Goal: Communication & Community: Answer question/provide support

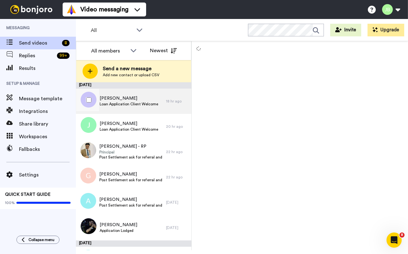
click at [138, 108] on div "Melissa Loan Application Client Welcome" at bounding box center [121, 101] width 90 height 25
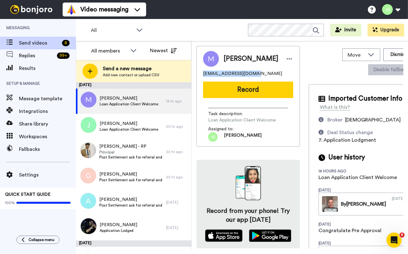
drag, startPoint x: 252, startPoint y: 74, endPoint x: 208, endPoint y: 71, distance: 43.4
click at [200, 74] on div "Melissa littleyen@hotmail.com Record Task description : Loan Application Client…" at bounding box center [247, 96] width 103 height 101
copy span "littleyen@hotmail.com"
click at [272, 127] on div "Assigned to: Jackie" at bounding box center [248, 134] width 80 height 16
click at [383, 56] on button "Dismiss" at bounding box center [398, 54] width 30 height 13
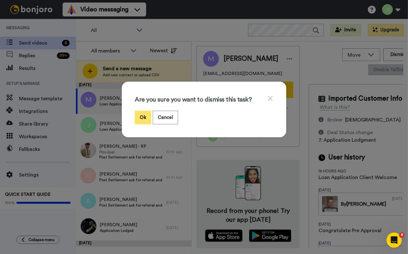
click at [144, 116] on button "Ok" at bounding box center [143, 118] width 16 height 14
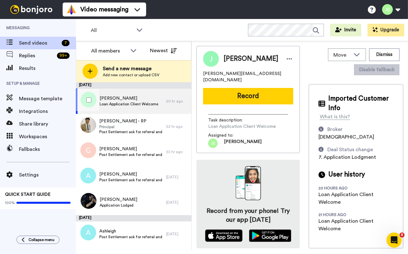
click at [130, 101] on div "Joshua Loan Application Client Welcome" at bounding box center [129, 101] width 59 height 12
drag, startPoint x: 259, startPoint y: 74, endPoint x: 196, endPoint y: 72, distance: 63.0
click at [196, 72] on div "Move WORKSPACES View all Default Welcome Other Chris' Messages Other Formal App…" at bounding box center [300, 145] width 216 height 209
copy span "Josh.frame@hotmail.com"
click at [276, 73] on div "Josh.frame@hotmail.com" at bounding box center [248, 77] width 90 height 13
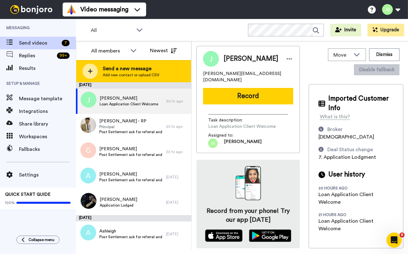
click at [126, 77] on span "Add new contact or upload CSV" at bounding box center [131, 74] width 57 height 5
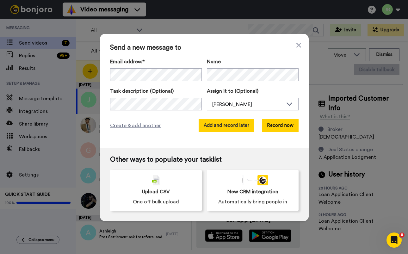
click at [214, 126] on button "Add and record later" at bounding box center [227, 125] width 56 height 13
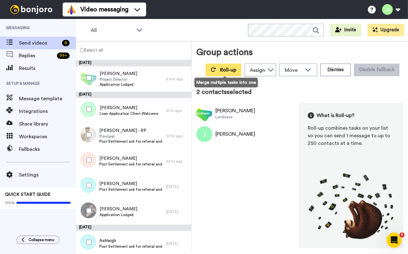
click at [218, 74] on button "Roll-up" at bounding box center [224, 70] width 36 height 13
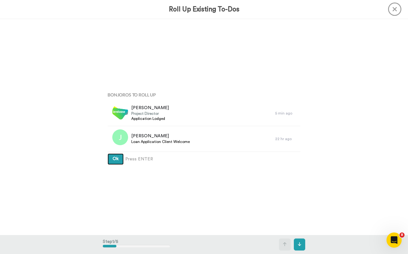
click at [108, 153] on button "Ok" at bounding box center [116, 158] width 16 height 11
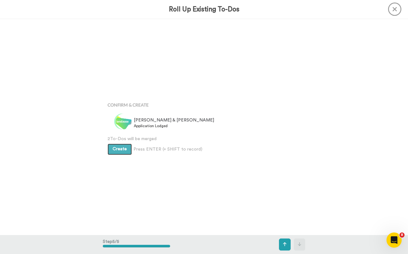
scroll to position [865, 0]
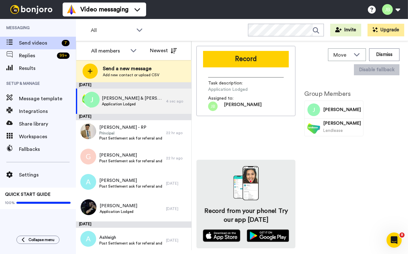
click at [257, 58] on button "Record" at bounding box center [246, 59] width 86 height 16
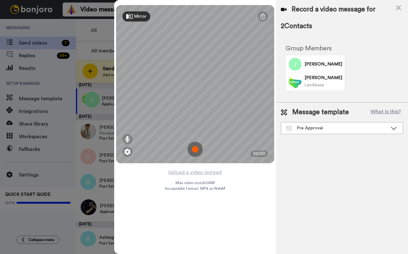
click at [195, 148] on img at bounding box center [195, 149] width 15 height 15
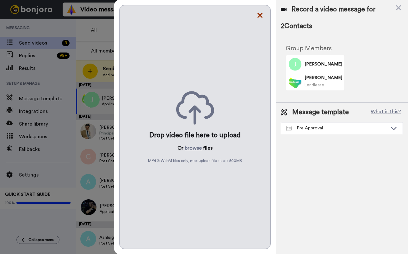
click at [260, 16] on icon at bounding box center [259, 15] width 5 height 5
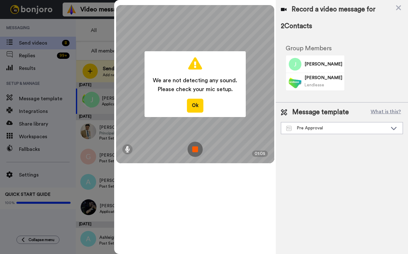
click at [193, 152] on img at bounding box center [195, 149] width 15 height 15
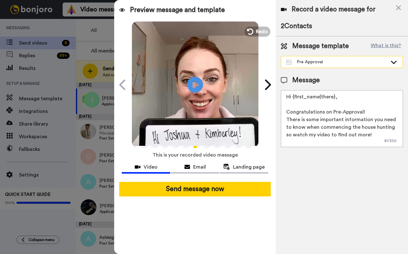
click at [351, 61] on div "Pre Approval" at bounding box center [336, 62] width 101 height 6
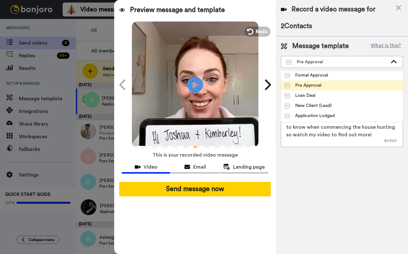
scroll to position [105, 0]
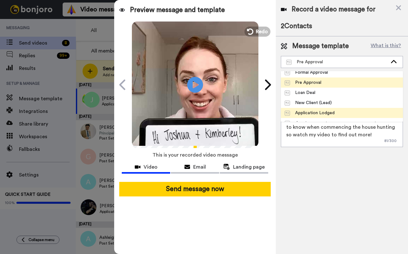
click at [330, 113] on div "Application Lodged" at bounding box center [310, 113] width 50 height 6
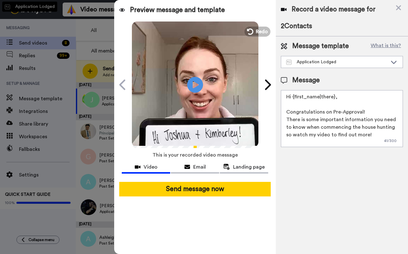
type textarea "Hi {first_name|there}, I have an update for you regarding your deal! Once you'v…"
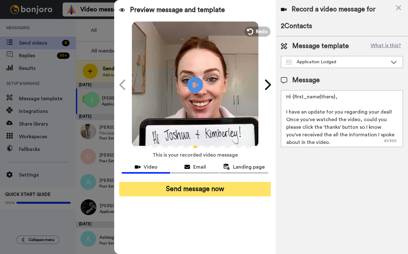
click at [218, 194] on button "Send message now" at bounding box center [195, 189] width 152 height 15
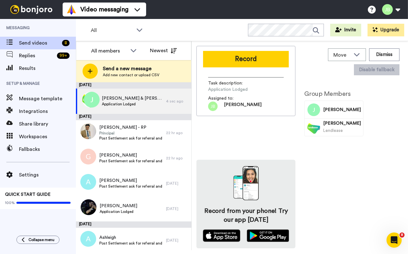
scroll to position [0, 0]
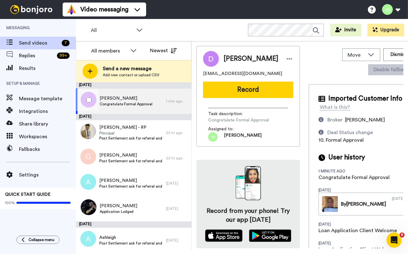
click at [145, 102] on span "Congratulate Formal Approval" at bounding box center [126, 104] width 53 height 5
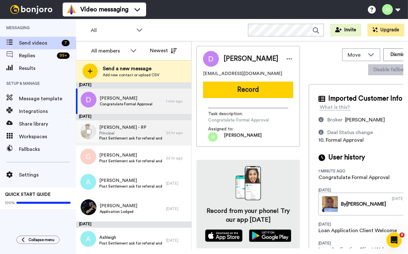
click at [128, 139] on span "Post Settlement ask for referral and a google review" at bounding box center [131, 138] width 64 height 5
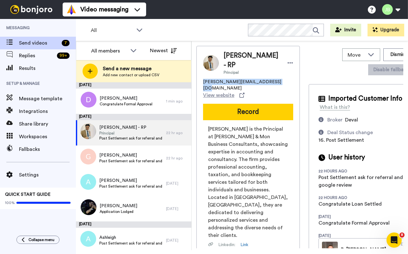
drag, startPoint x: 279, startPoint y: 74, endPoint x: 203, endPoint y: 75, distance: 76.2
click at [203, 75] on div "[PERSON_NAME] - RP Principal [PERSON_NAME][EMAIL_ADDRESS][DOMAIN_NAME] View web…" at bounding box center [247, 190] width 103 height 288
copy span "[PERSON_NAME][EMAIL_ADDRESS][DOMAIN_NAME]"
click at [247, 167] on span "[PERSON_NAME] is the Principal at [PERSON_NAME] & Mon Business Consultants, sho…" at bounding box center [248, 182] width 80 height 114
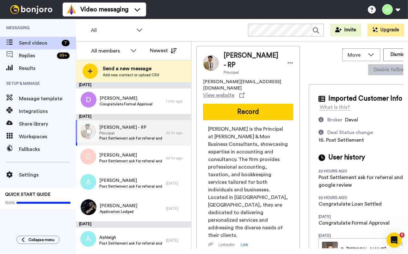
drag, startPoint x: 155, startPoint y: 133, endPoint x: 348, endPoint y: 134, distance: 192.6
click at [155, 132] on span "Principal" at bounding box center [131, 133] width 64 height 5
click at [136, 134] on span "Principal" at bounding box center [131, 133] width 64 height 5
click at [383, 51] on button "Dismiss" at bounding box center [398, 54] width 30 height 13
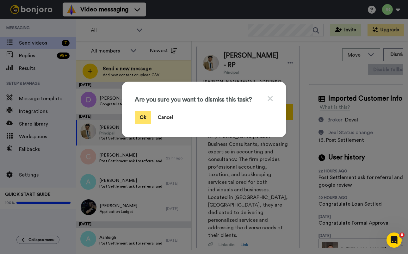
click at [142, 117] on button "Ok" at bounding box center [143, 118] width 16 height 14
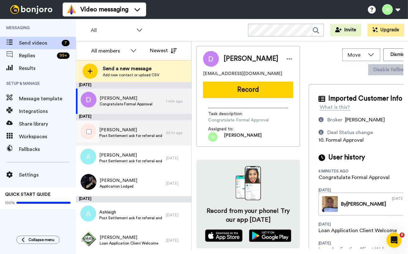
click at [147, 130] on span "Gurpreet" at bounding box center [131, 130] width 64 height 6
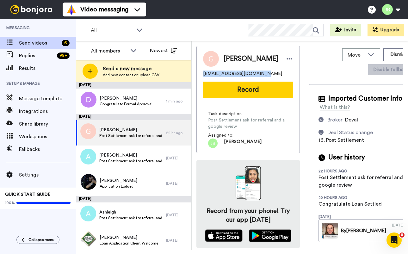
drag, startPoint x: 263, startPoint y: 73, endPoint x: 201, endPoint y: 72, distance: 62.0
click at [197, 72] on div "Gurpreet gopisingh19@yahoo.com.au Record Task description : Post Settlement ask…" at bounding box center [247, 99] width 103 height 107
copy span "gopisingh19@yahoo.com.au"
click at [266, 70] on div "Gurpreet gopisingh19@yahoo.com.au" at bounding box center [248, 64] width 90 height 26
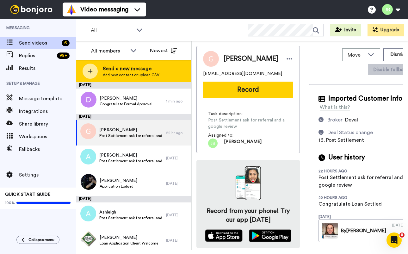
click at [138, 63] on div "Send a new message Add new contact or upload CSV" at bounding box center [133, 71] width 115 height 22
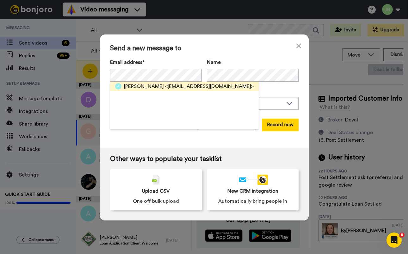
click at [177, 86] on span "<amansekhon11@yahoo.com>" at bounding box center [209, 87] width 89 height 8
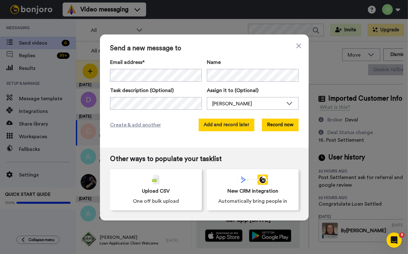
click at [222, 123] on button "Add and record later" at bounding box center [227, 125] width 56 height 13
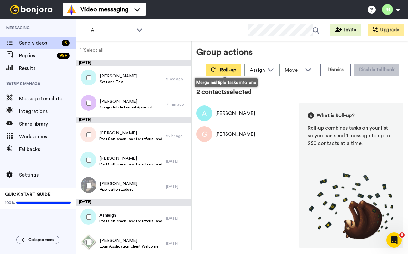
click at [225, 70] on span "Roll-up" at bounding box center [228, 69] width 16 height 5
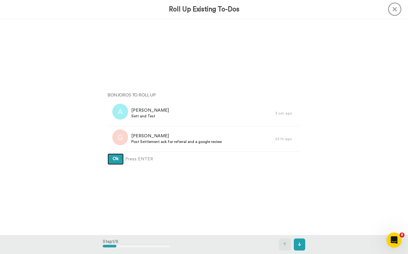
click at [108, 153] on button "Ok" at bounding box center [116, 158] width 16 height 11
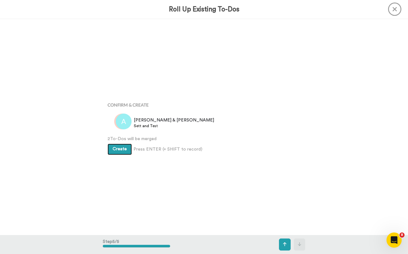
scroll to position [865, 0]
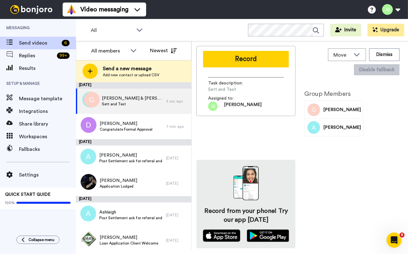
click at [257, 65] on button "Record" at bounding box center [246, 59] width 86 height 16
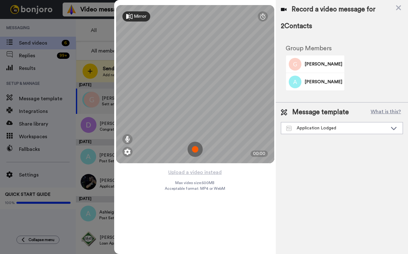
click at [194, 148] on img at bounding box center [195, 149] width 15 height 15
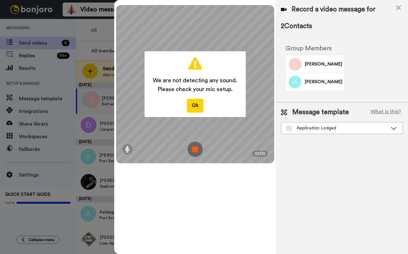
drag, startPoint x: 192, startPoint y: 148, endPoint x: 191, endPoint y: 153, distance: 4.8
click at [192, 149] on img at bounding box center [195, 149] width 15 height 15
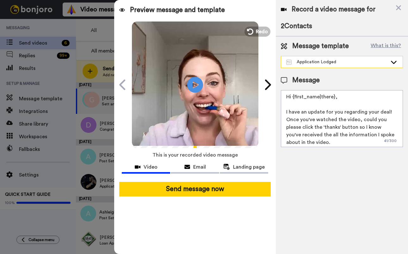
click at [347, 66] on div "Application Lodged" at bounding box center [341, 61] width 121 height 11
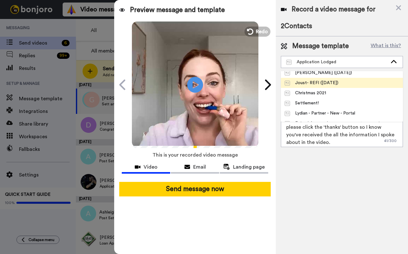
scroll to position [53, 0]
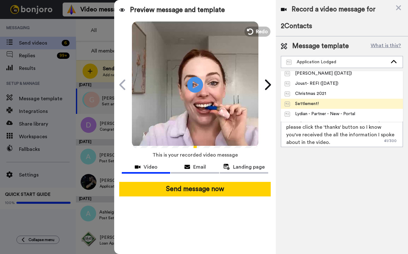
click at [319, 103] on span "Settlement!" at bounding box center [302, 104] width 42 height 6
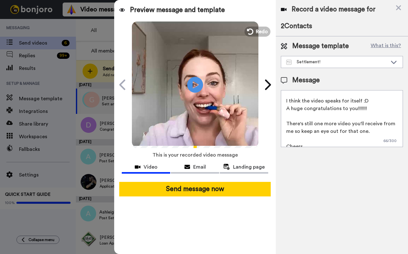
scroll to position [12, 0]
click at [369, 129] on textarea "Hi {first_name|there}, I think the video speaks for itself :D A huge congratula…" at bounding box center [342, 118] width 122 height 57
drag, startPoint x: 355, startPoint y: 131, endPoint x: 277, endPoint y: 125, distance: 77.8
click at [277, 124] on div "Message template What is this? Settlement! Joust- Steven Joust Pilot- Tristan V…" at bounding box center [342, 94] width 132 height 116
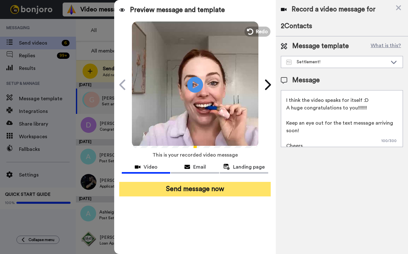
type textarea "Hi {first_name|there}, I think the video speaks for itself :D A huge congratula…"
click at [209, 188] on button "Send message now" at bounding box center [195, 189] width 152 height 15
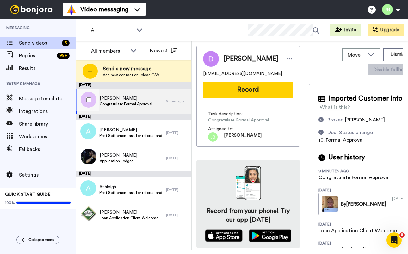
click at [156, 103] on div "Debra Congratulate Formal Approval" at bounding box center [121, 101] width 90 height 25
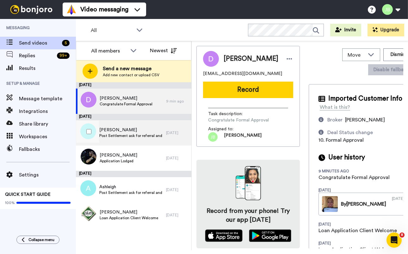
click at [158, 135] on span "Post Settlement ask for referral and a google review" at bounding box center [131, 135] width 64 height 5
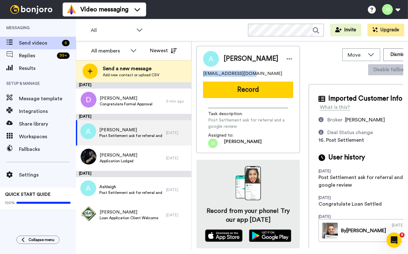
drag, startPoint x: 239, startPoint y: 74, endPoint x: 215, endPoint y: 74, distance: 24.4
click at [198, 75] on div "Andrew acleathem@gmail.com Record Task description : Post Settlement ask for re…" at bounding box center [247, 99] width 103 height 107
click at [266, 73] on div "acleathem@gmail.com" at bounding box center [248, 74] width 90 height 6
click at [131, 135] on span "Post Settlement ask for referral and a google review" at bounding box center [131, 135] width 64 height 5
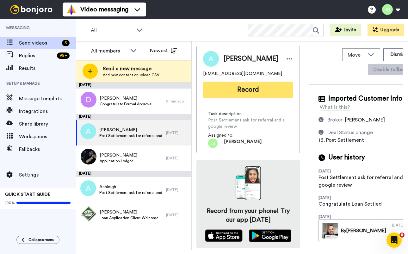
click at [241, 90] on button "Record" at bounding box center [248, 90] width 90 height 16
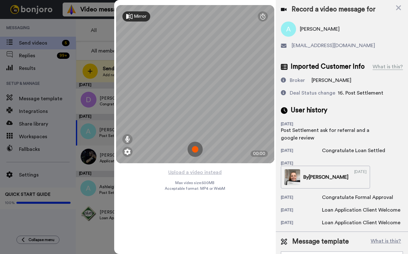
click at [194, 154] on img at bounding box center [195, 149] width 15 height 15
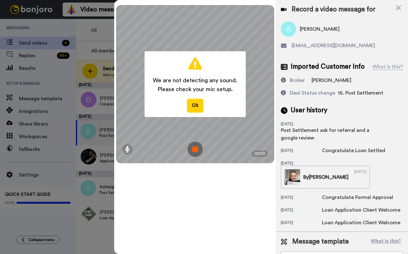
click at [194, 150] on img at bounding box center [195, 149] width 15 height 15
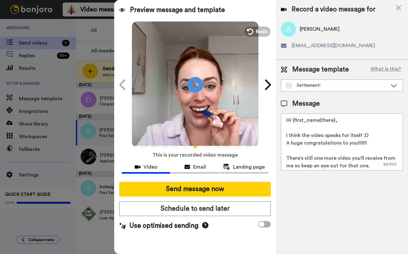
click at [371, 166] on textarea "Hi {first_name|there}, I think the video speaks for itself :D A huge congratula…" at bounding box center [342, 142] width 122 height 57
drag, startPoint x: 337, startPoint y: 166, endPoint x: 281, endPoint y: 160, distance: 55.8
click at [281, 160] on textarea "Hi {first_name|there}, I think the video speaks for itself :D A huge congratula…" at bounding box center [342, 142] width 122 height 57
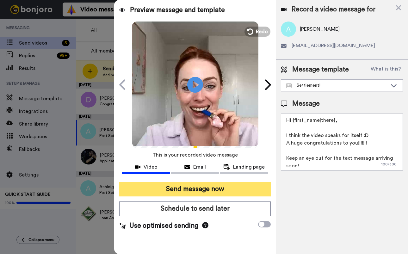
type textarea "Hi {first_name|there}, I think the video speaks for itself :D A huge congratula…"
click at [203, 193] on button "Send message now" at bounding box center [195, 189] width 152 height 15
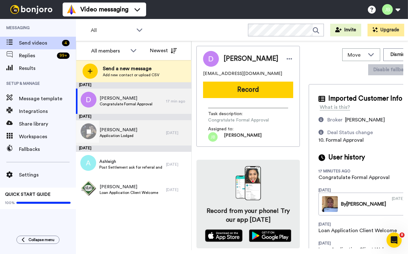
click at [127, 132] on span "[PERSON_NAME]" at bounding box center [119, 130] width 38 height 6
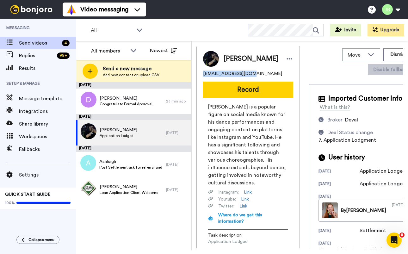
drag, startPoint x: 253, startPoint y: 73, endPoint x: 202, endPoint y: 73, distance: 50.6
click at [196, 73] on div "[PERSON_NAME] [EMAIL_ADDRESS][DOMAIN_NAME] Record [PERSON_NAME] is a popular fi…" at bounding box center [247, 157] width 103 height 222
copy span "[EMAIL_ADDRESS][DOMAIN_NAME]"
click at [244, 75] on span "[EMAIL_ADDRESS][DOMAIN_NAME]" at bounding box center [242, 74] width 79 height 6
drag, startPoint x: 146, startPoint y: 138, endPoint x: 282, endPoint y: 81, distance: 147.0
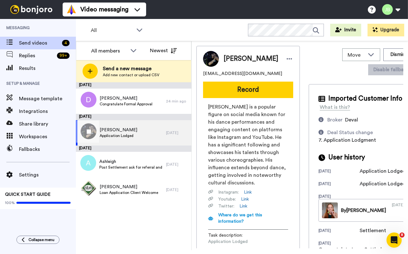
click at [146, 138] on div "[PERSON_NAME] Application Lodged" at bounding box center [121, 132] width 90 height 25
click at [383, 56] on button "Dismiss" at bounding box center [398, 54] width 30 height 13
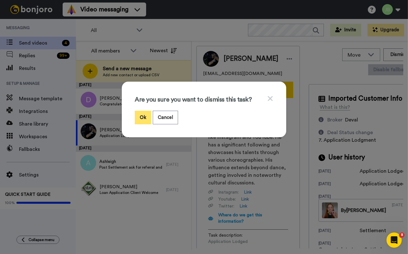
click at [145, 118] on button "Ok" at bounding box center [143, 118] width 16 height 14
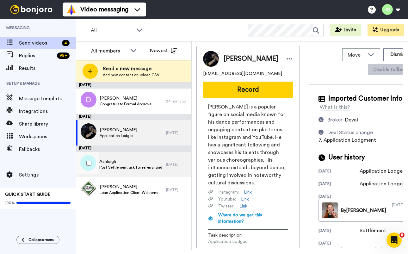
click at [147, 164] on span "Ashleigh" at bounding box center [131, 161] width 64 height 6
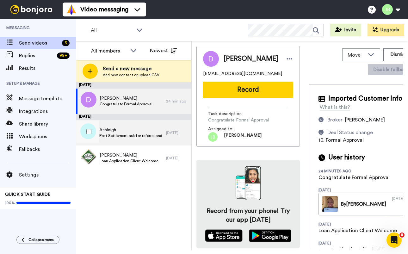
click at [147, 134] on span "Post Settlement ask for referral and a google review" at bounding box center [131, 135] width 64 height 5
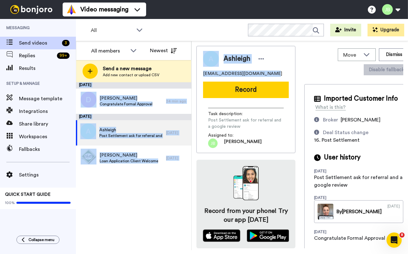
drag, startPoint x: 269, startPoint y: 73, endPoint x: 216, endPoint y: 73, distance: 52.8
click at [192, 72] on div "Move WORKSPACES View all Default Welcome Other [PERSON_NAME]' Messages Other Fo…" at bounding box center [300, 145] width 216 height 209
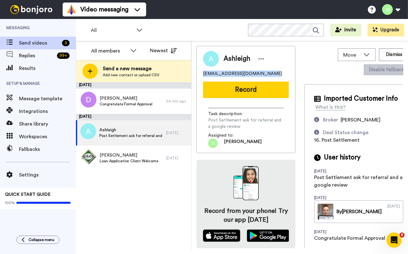
copy span "[EMAIL_ADDRESS][DOMAIN_NAME]"
click at [276, 71] on div "[EMAIL_ADDRESS][DOMAIN_NAME]" at bounding box center [246, 74] width 86 height 6
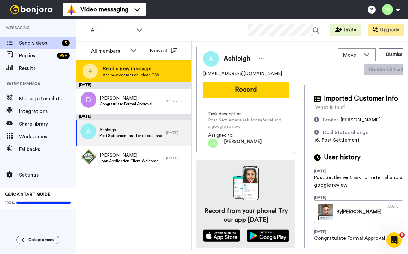
click at [128, 71] on span "Send a new message" at bounding box center [131, 69] width 57 height 8
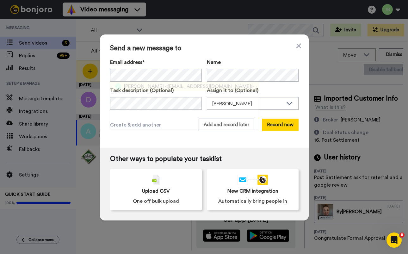
click at [165, 86] on span "<[EMAIL_ADDRESS][DOMAIN_NAME]>" at bounding box center [209, 87] width 89 height 8
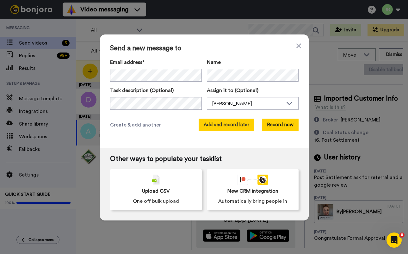
click at [222, 126] on button "Add and record later" at bounding box center [227, 125] width 56 height 13
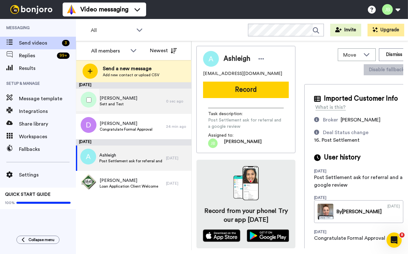
click at [136, 105] on div "Jared Sett and Test" at bounding box center [121, 101] width 90 height 25
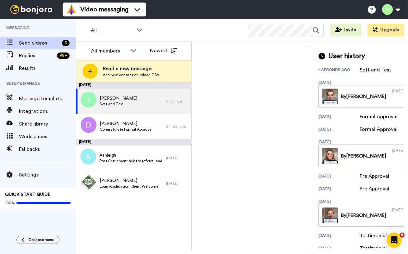
scroll to position [227, 0]
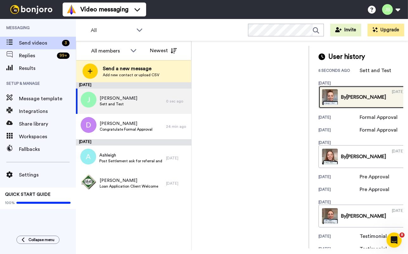
click at [334, 108] on link "By Jackie 07/29/2025" at bounding box center [363, 97] width 89 height 23
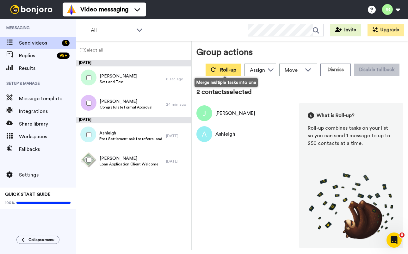
click at [223, 69] on span "Roll-up" at bounding box center [228, 69] width 16 height 5
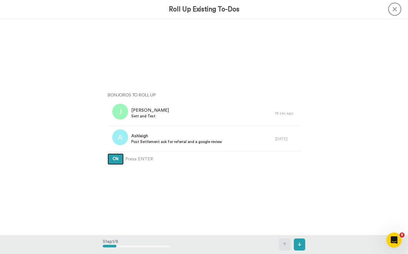
click at [108, 153] on button "Ok" at bounding box center [116, 158] width 16 height 11
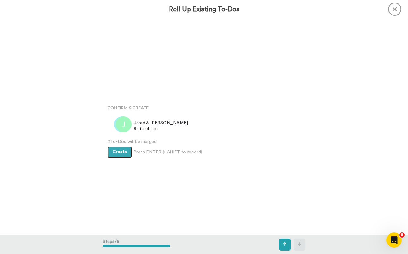
scroll to position [865, 0]
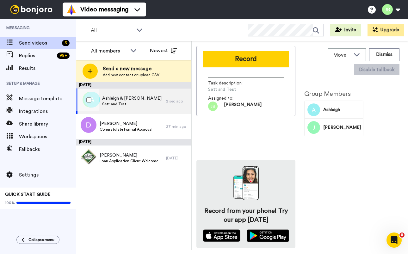
drag, startPoint x: 128, startPoint y: 101, endPoint x: 215, endPoint y: 77, distance: 90.9
click at [128, 101] on span "Ashleigh & Jared" at bounding box center [131, 98] width 59 height 6
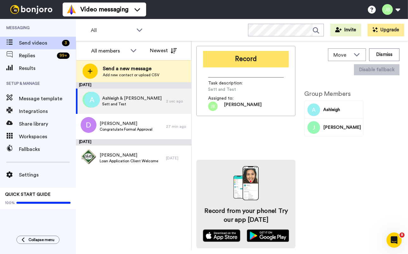
click at [266, 59] on button "Record" at bounding box center [246, 59] width 86 height 16
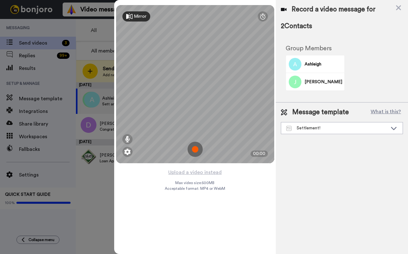
click at [195, 150] on img at bounding box center [195, 149] width 15 height 15
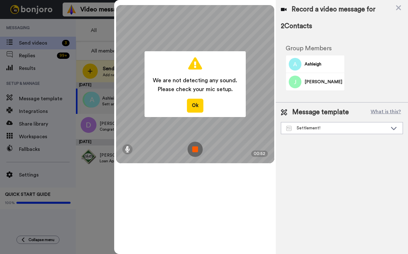
click at [194, 149] on img at bounding box center [195, 149] width 15 height 15
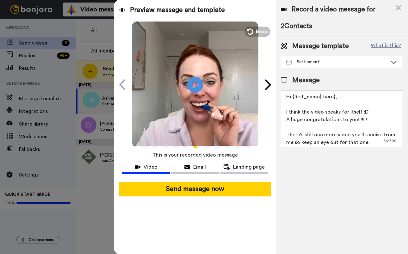
drag, startPoint x: 368, startPoint y: 142, endPoint x: 280, endPoint y: 136, distance: 88.2
click at [280, 136] on div "Message template What is this? Settlement! Joust- Steven Joust Pilot- Tristan V…" at bounding box center [342, 94] width 132 height 116
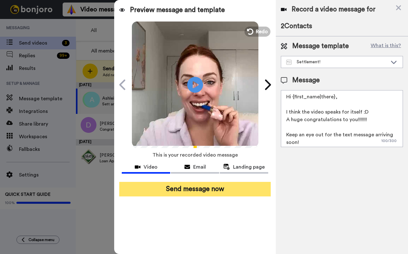
type textarea "Hi {first_name|there}, I think the video speaks for itself :D A huge congratula…"
click at [198, 192] on button "Send message now" at bounding box center [195, 189] width 152 height 15
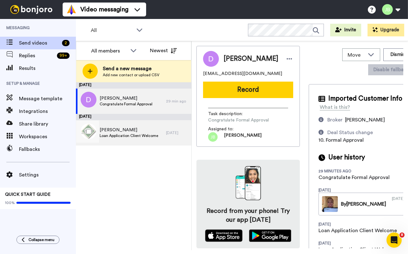
click at [129, 132] on span "[PERSON_NAME]" at bounding box center [129, 130] width 59 height 6
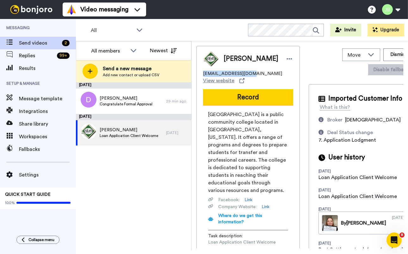
drag, startPoint x: 253, startPoint y: 76, endPoint x: 200, endPoint y: 74, distance: 52.8
click at [199, 74] on div "Luke [EMAIL_ADDRESS][DOMAIN_NAME] View website [GEOGRAPHIC_DATA] is a public co…" at bounding box center [247, 157] width 103 height 223
copy span "[EMAIL_ADDRESS][DOMAIN_NAME]"
click at [158, 157] on div "August 26 Debra Congratulate Formal Approval 29 min ago August 22 Luke Loan App…" at bounding box center [133, 166] width 115 height 168
drag, startPoint x: 139, startPoint y: 133, endPoint x: 300, endPoint y: 88, distance: 167.8
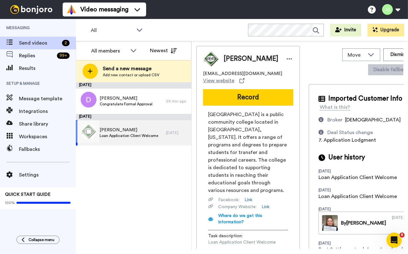
click at [139, 133] on span "Loan Application Client Welcome" at bounding box center [129, 135] width 59 height 5
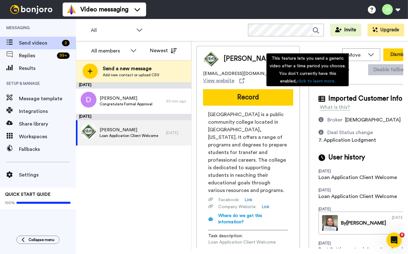
click at [383, 56] on button "Dismiss" at bounding box center [398, 54] width 30 height 13
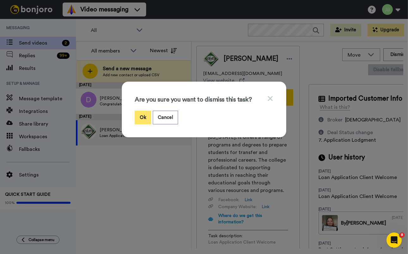
click at [138, 117] on button "Ok" at bounding box center [143, 118] width 16 height 14
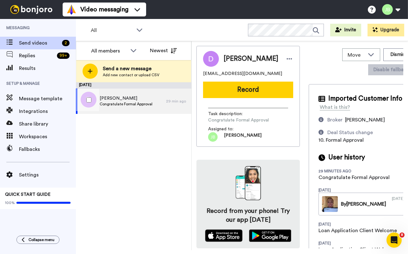
click at [131, 97] on span "Debra" at bounding box center [126, 98] width 53 height 6
drag, startPoint x: 266, startPoint y: 73, endPoint x: 209, endPoint y: 75, distance: 56.7
click at [199, 75] on div "Debra debbielovespets@gmail.com Record Task description : Congratulate Formal A…" at bounding box center [247, 96] width 103 height 101
copy span "debbielovespets@gmail.com"
click at [164, 141] on div "August 26 Debra Congratulate Formal Approval 29 min ago" at bounding box center [133, 166] width 115 height 168
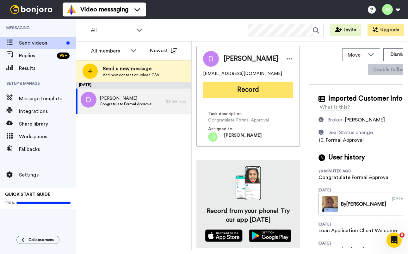
click at [269, 87] on button "Record" at bounding box center [248, 90] width 90 height 16
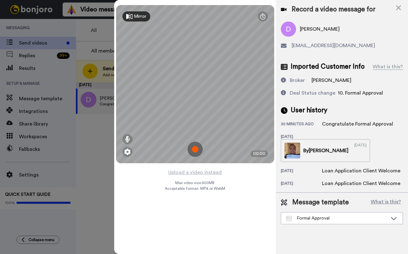
click at [198, 149] on img at bounding box center [195, 149] width 15 height 15
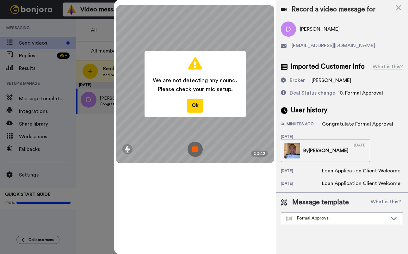
click at [197, 149] on img at bounding box center [195, 149] width 15 height 15
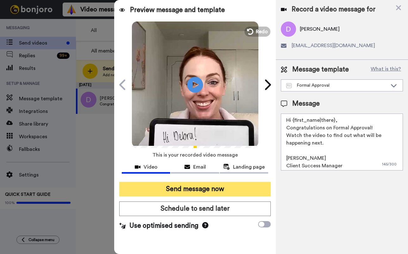
click at [223, 191] on button "Send message now" at bounding box center [195, 189] width 152 height 15
